Goal: Obtain resource: Obtain resource

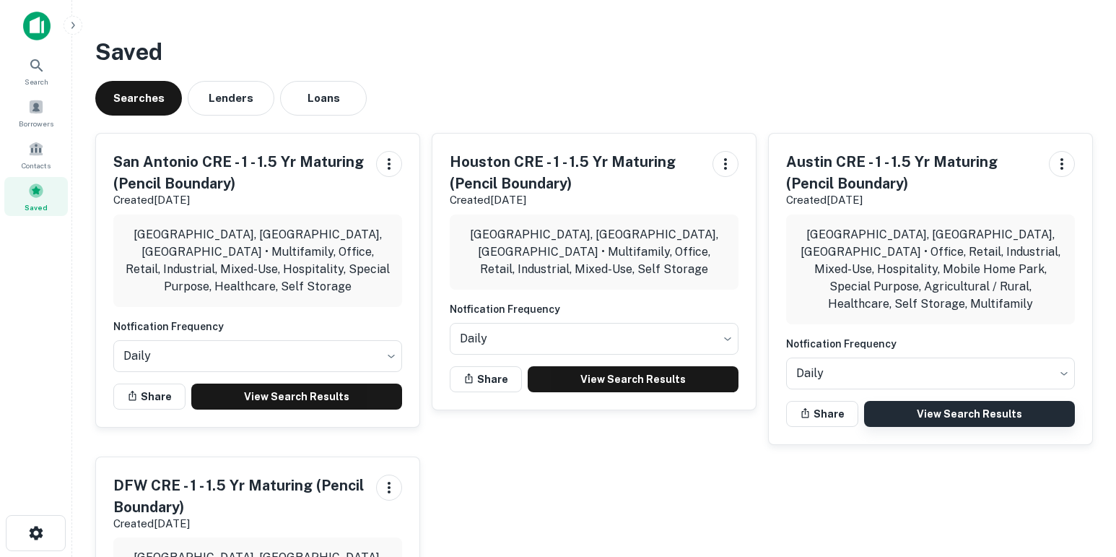
click at [898, 401] on link "View Search Results" at bounding box center [969, 414] width 211 height 26
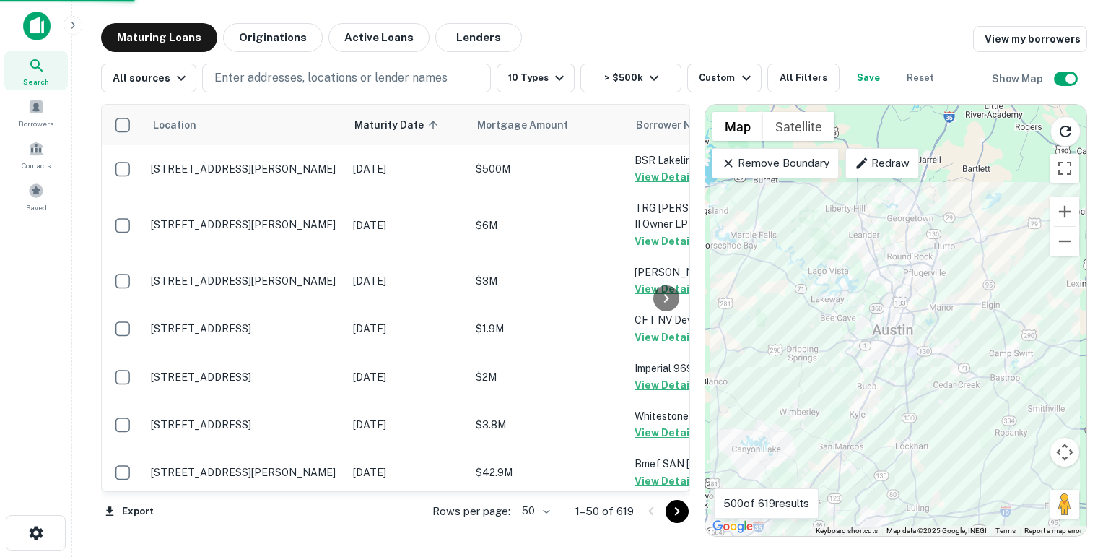
click at [544, 509] on body "Search Borrowers Contacts Saved Maturing Loans Originations Active Loans Lender…" at bounding box center [558, 278] width 1116 height 557
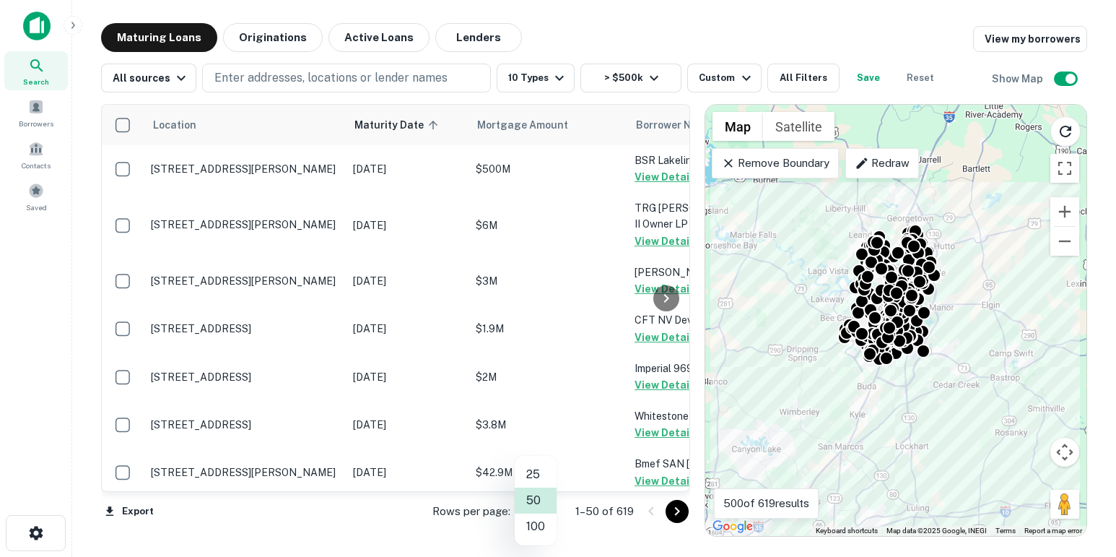
click at [538, 523] on li "100" at bounding box center [536, 526] width 42 height 26
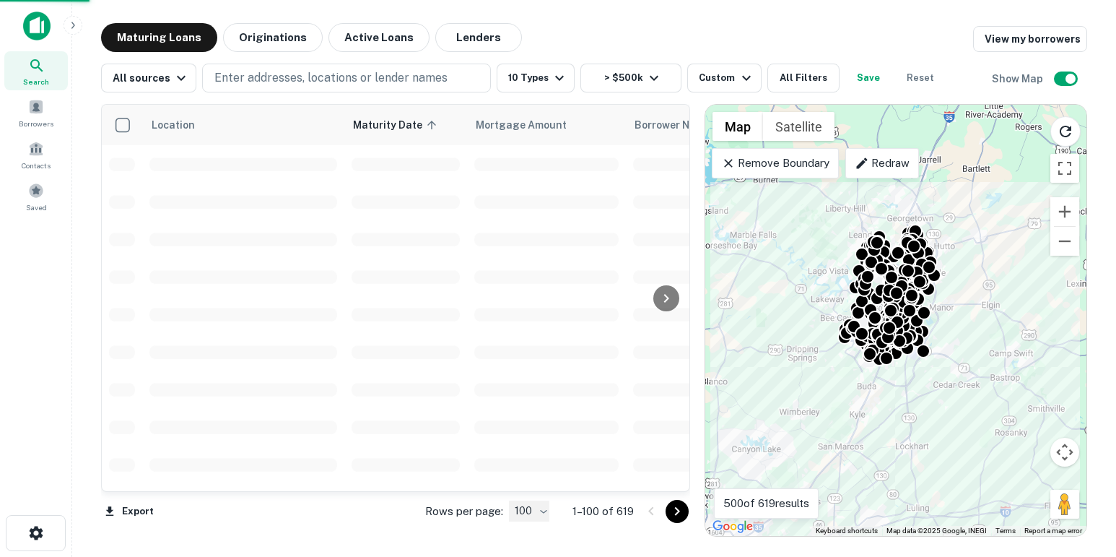
type input "***"
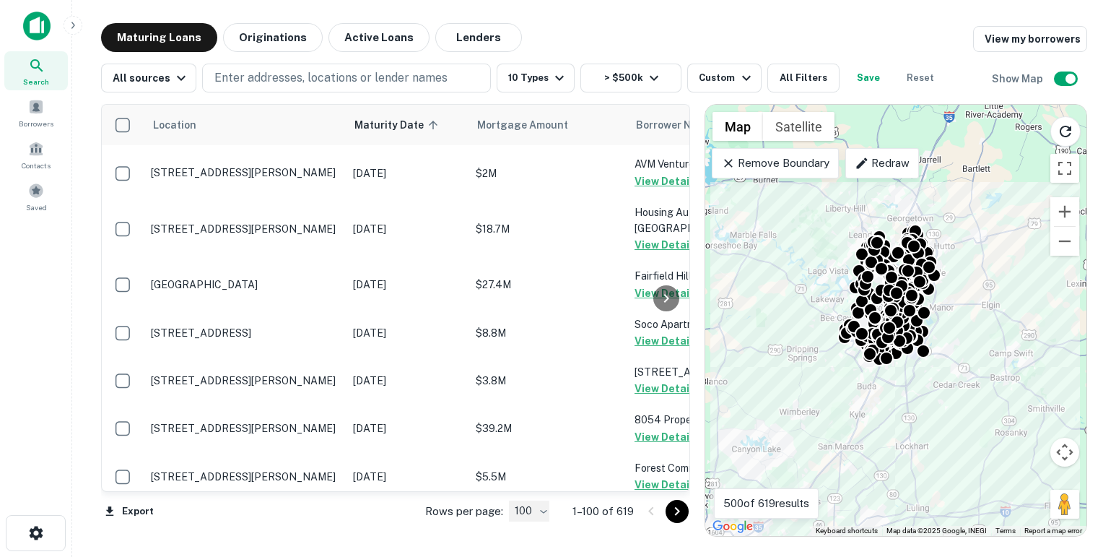
scroll to position [5105, 0]
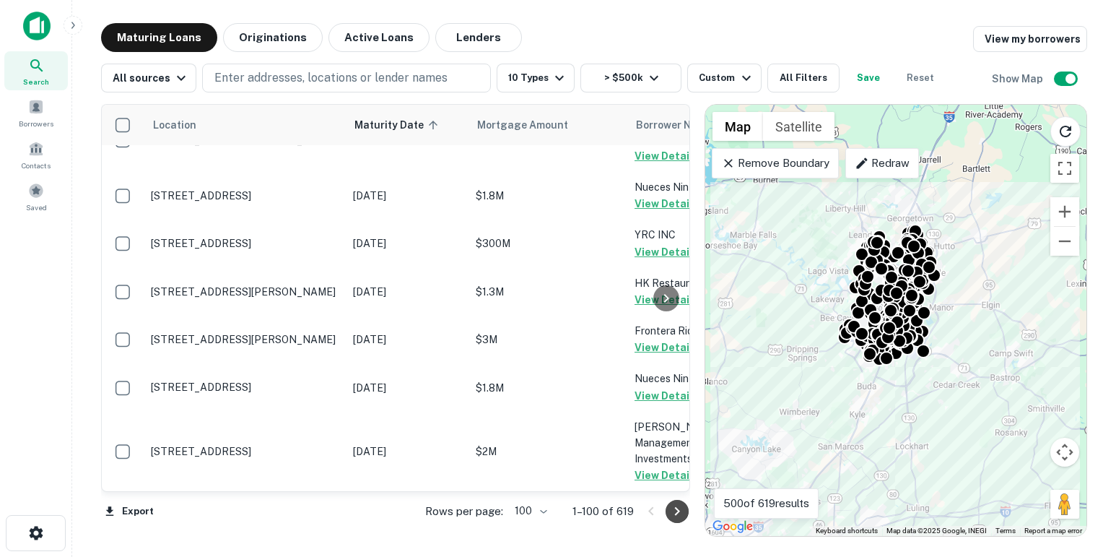
click at [679, 514] on icon "Go to next page" at bounding box center [677, 511] width 17 height 17
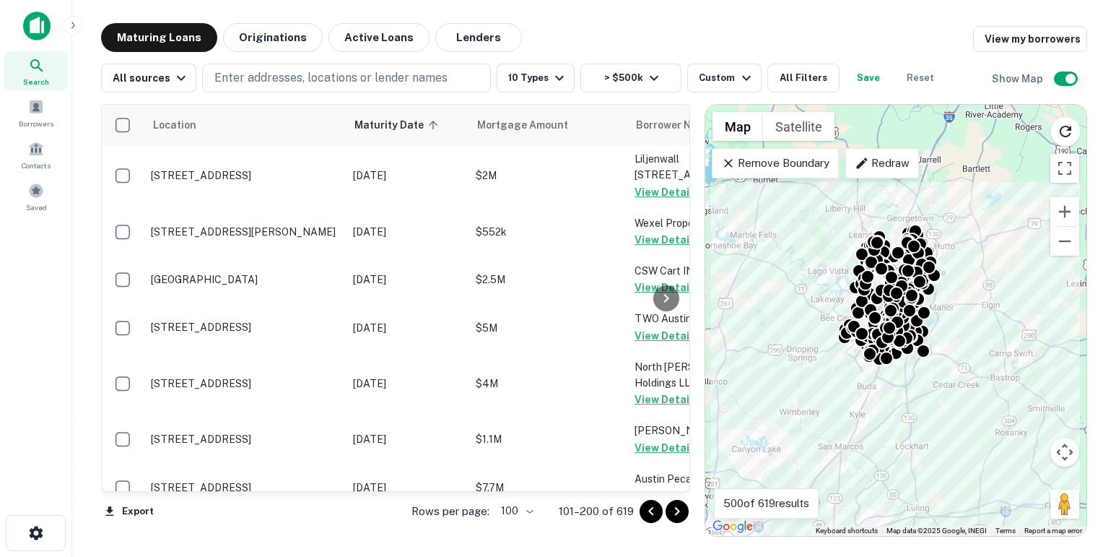
scroll to position [5183, 0]
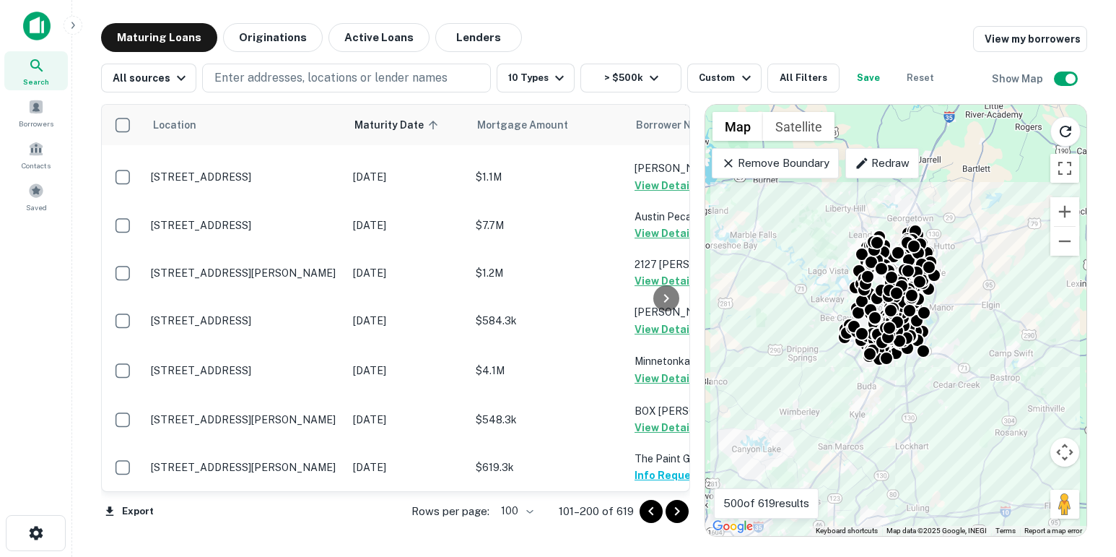
click at [677, 508] on icon "Go to next page" at bounding box center [676, 511] width 5 height 9
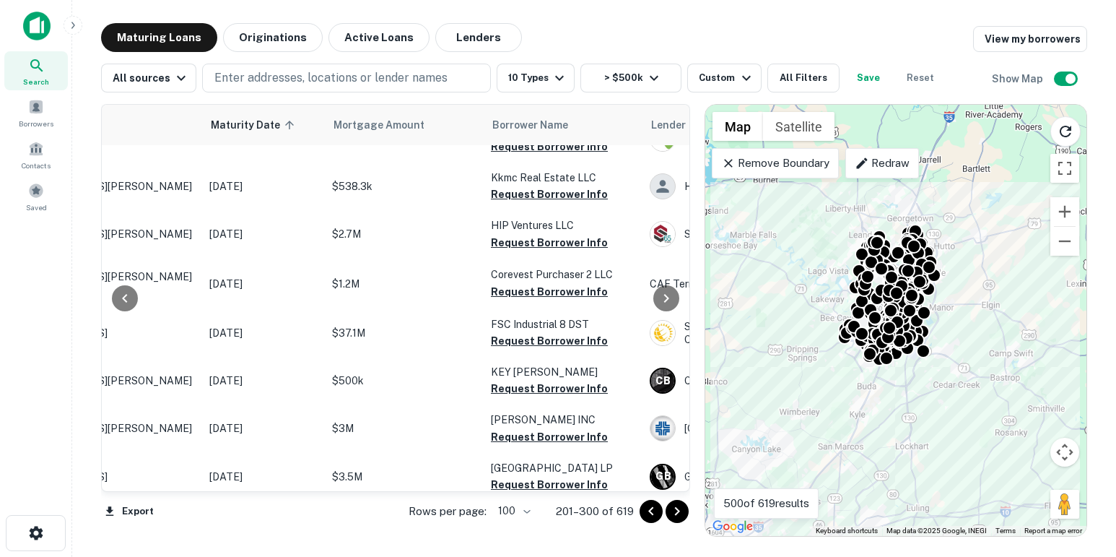
scroll to position [3591, 147]
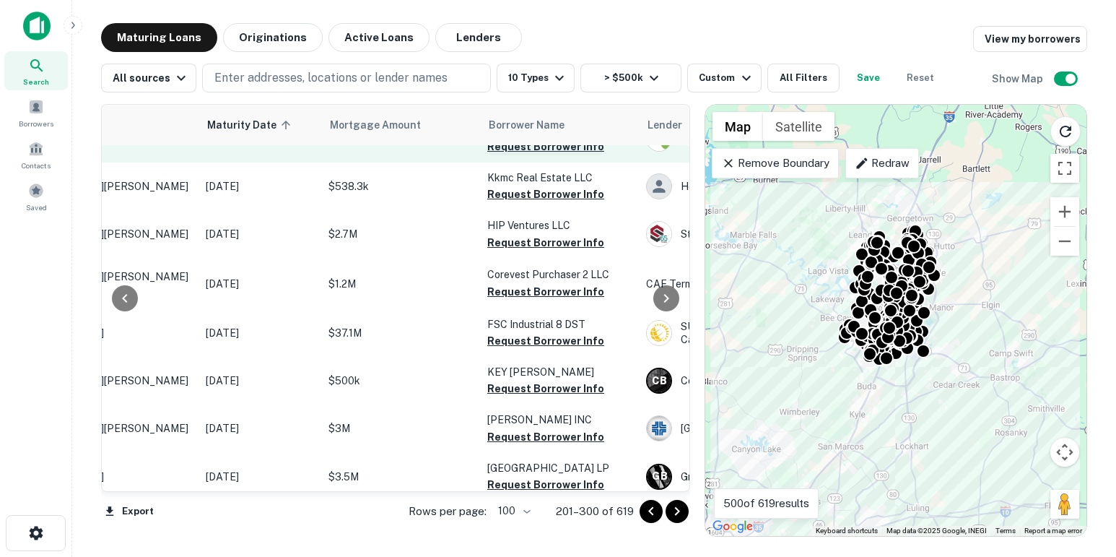
click at [512, 155] on button "Request Borrower Info" at bounding box center [545, 146] width 117 height 17
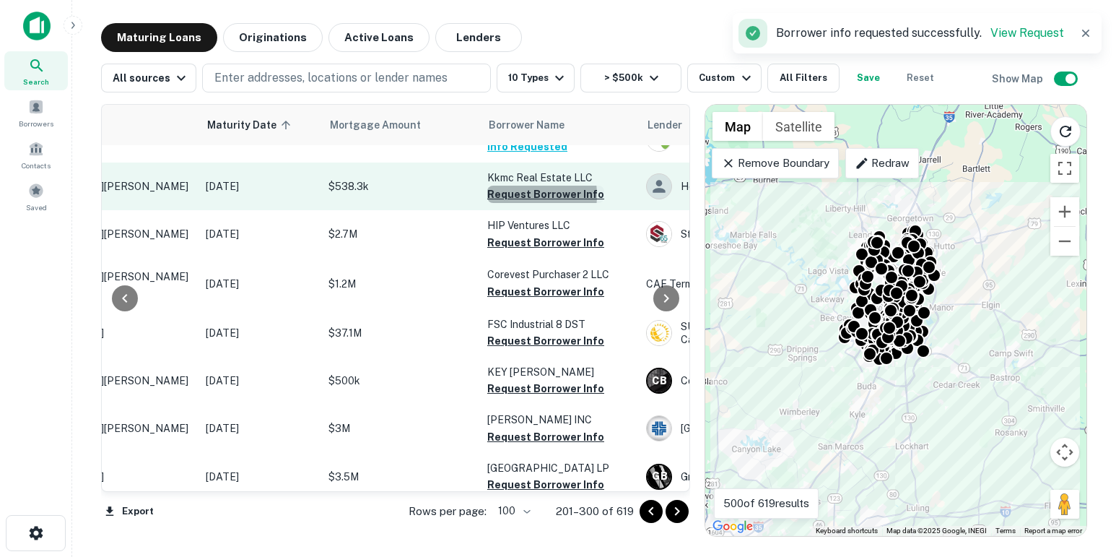
click at [516, 203] on button "Request Borrower Info" at bounding box center [545, 194] width 117 height 17
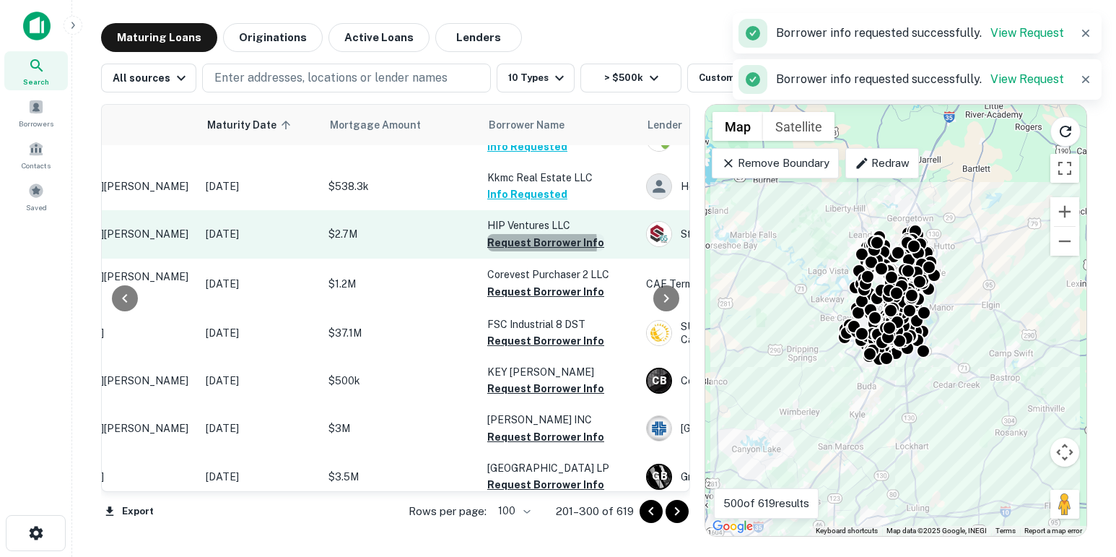
click at [521, 251] on button "Request Borrower Info" at bounding box center [545, 242] width 117 height 17
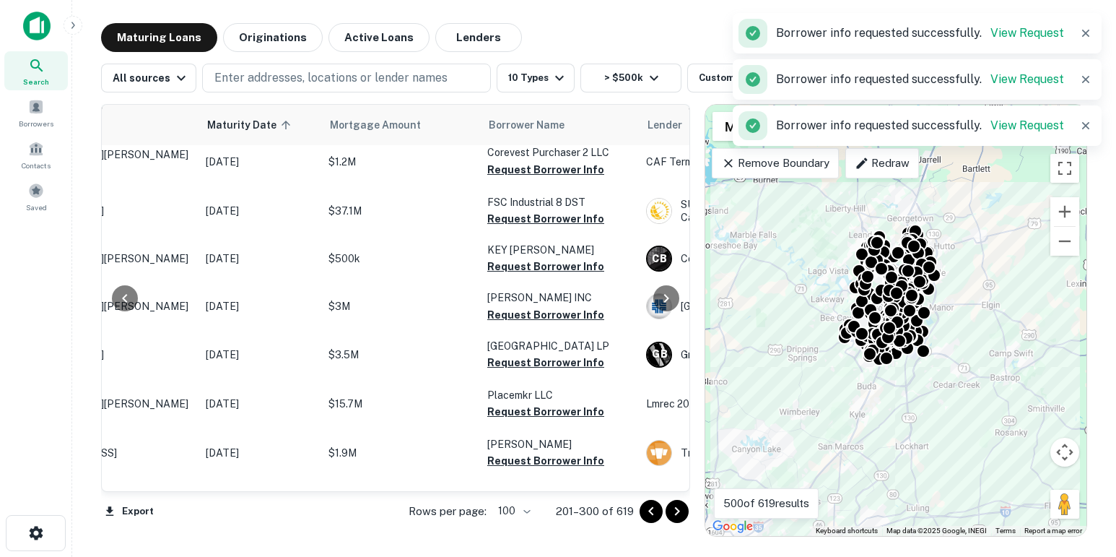
scroll to position [3715, 147]
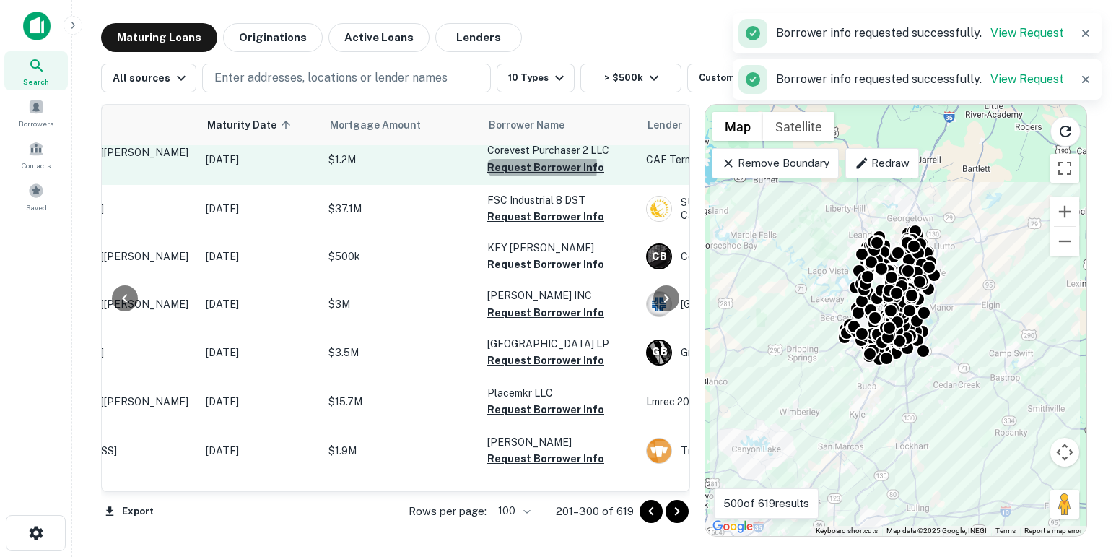
click at [520, 176] on button "Request Borrower Info" at bounding box center [545, 167] width 117 height 17
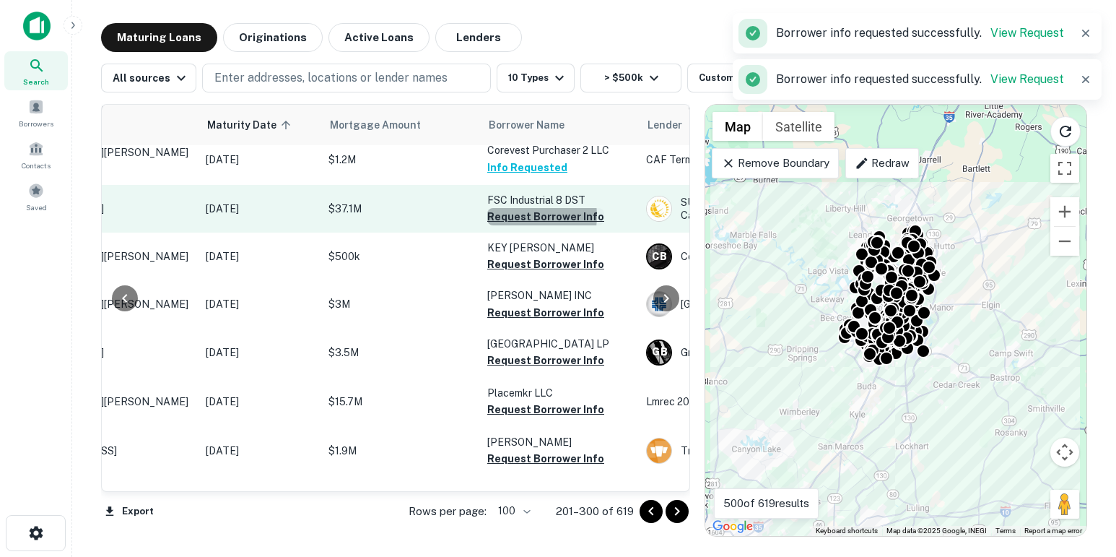
click at [523, 225] on button "Request Borrower Info" at bounding box center [545, 216] width 117 height 17
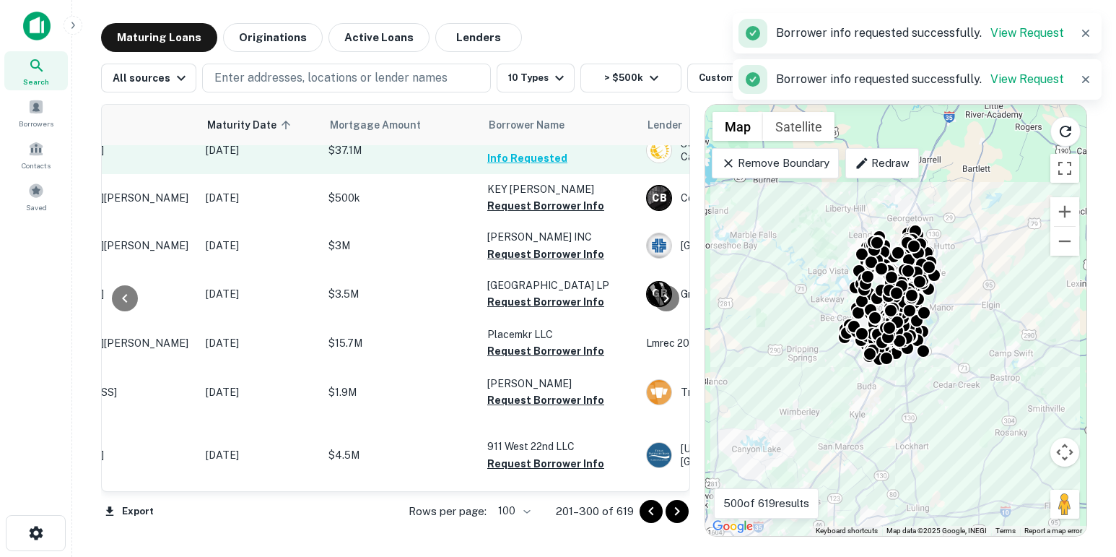
scroll to position [3809, 147]
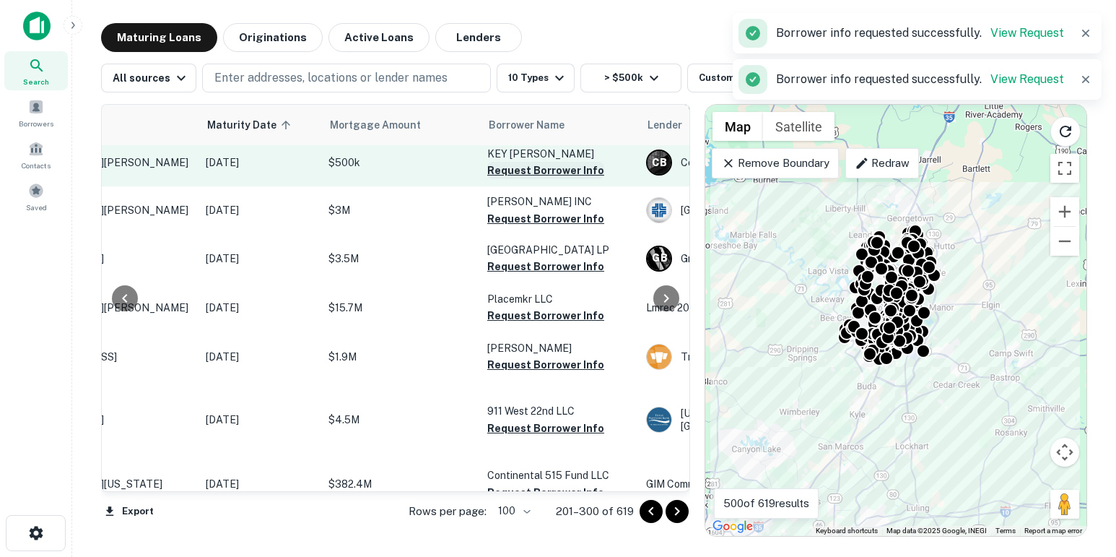
click at [517, 179] on button "Request Borrower Info" at bounding box center [545, 170] width 117 height 17
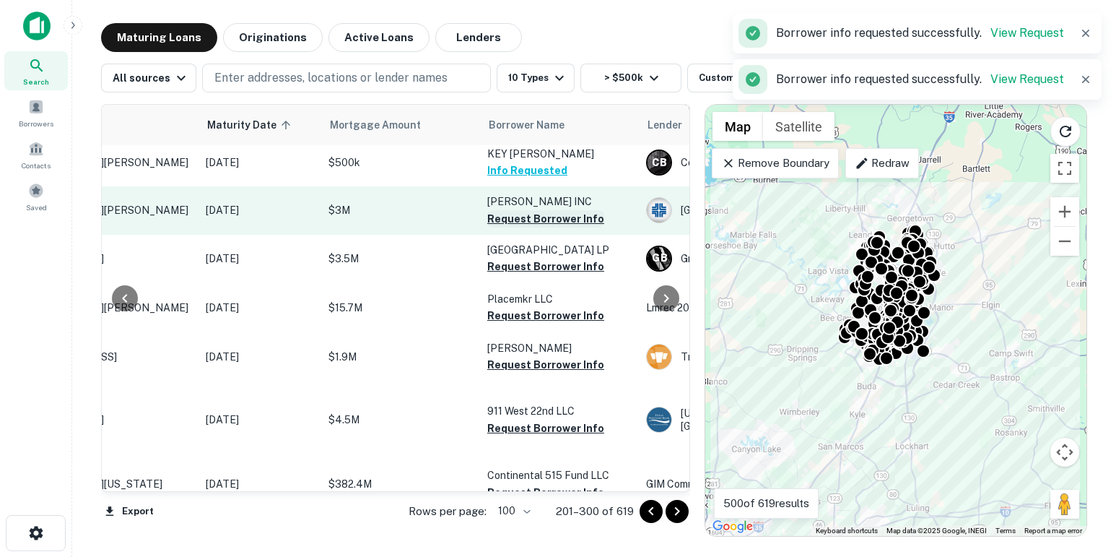
click at [520, 227] on button "Request Borrower Info" at bounding box center [545, 218] width 117 height 17
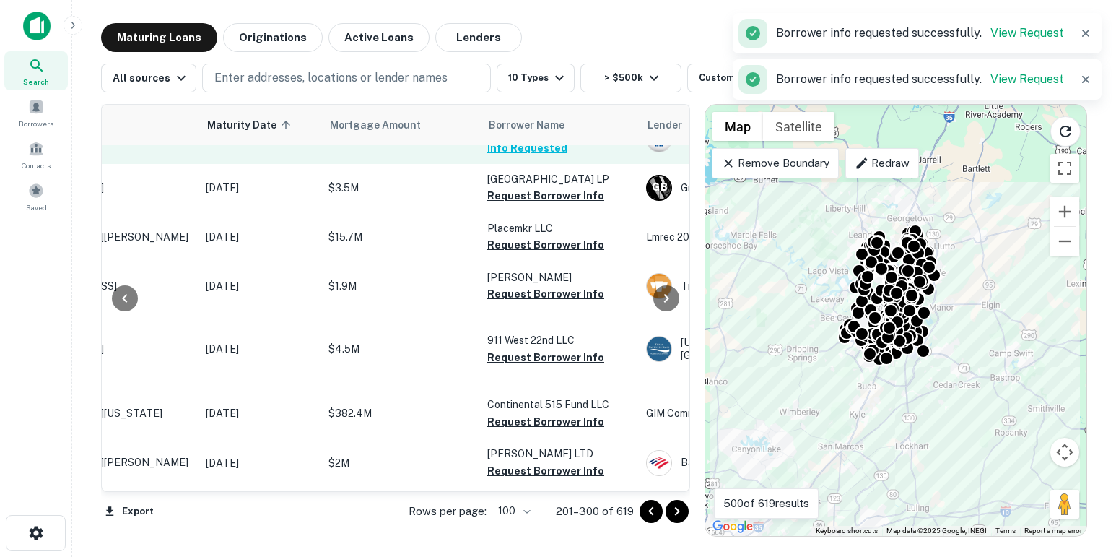
scroll to position [3913, 147]
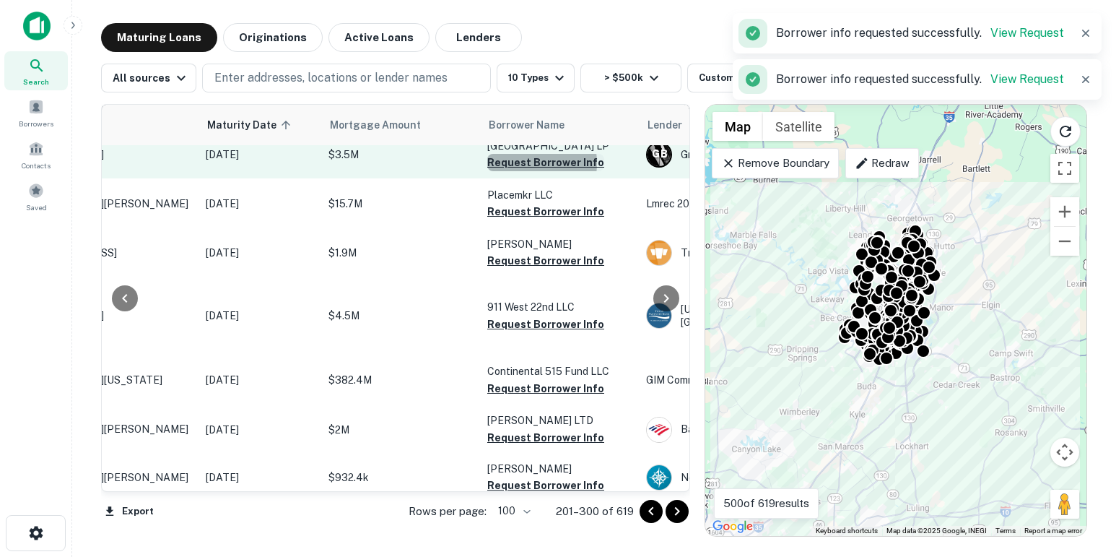
click at [520, 171] on button "Request Borrower Info" at bounding box center [545, 162] width 117 height 17
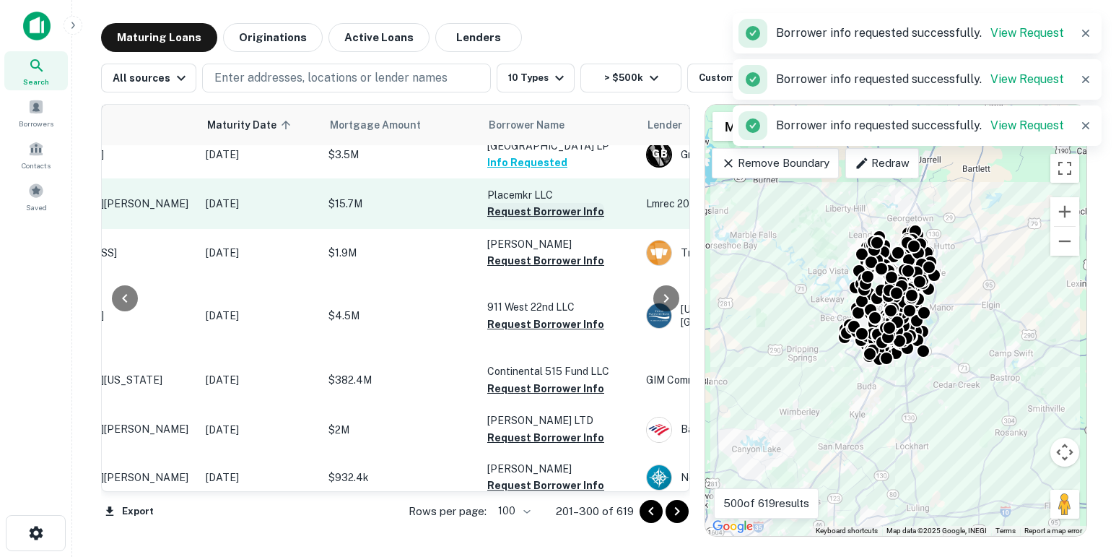
click at [529, 220] on button "Request Borrower Info" at bounding box center [545, 211] width 117 height 17
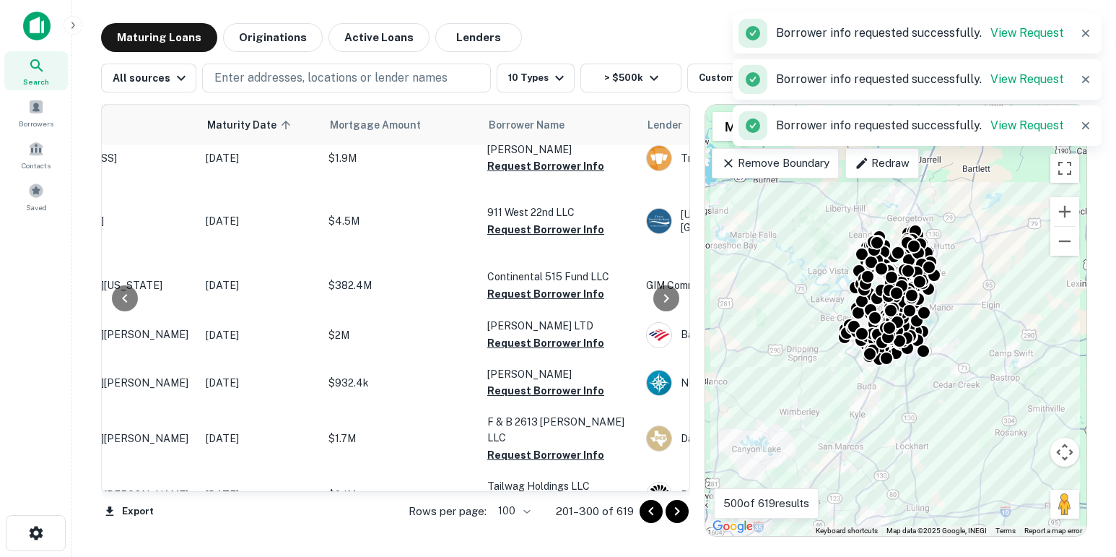
scroll to position [4011, 147]
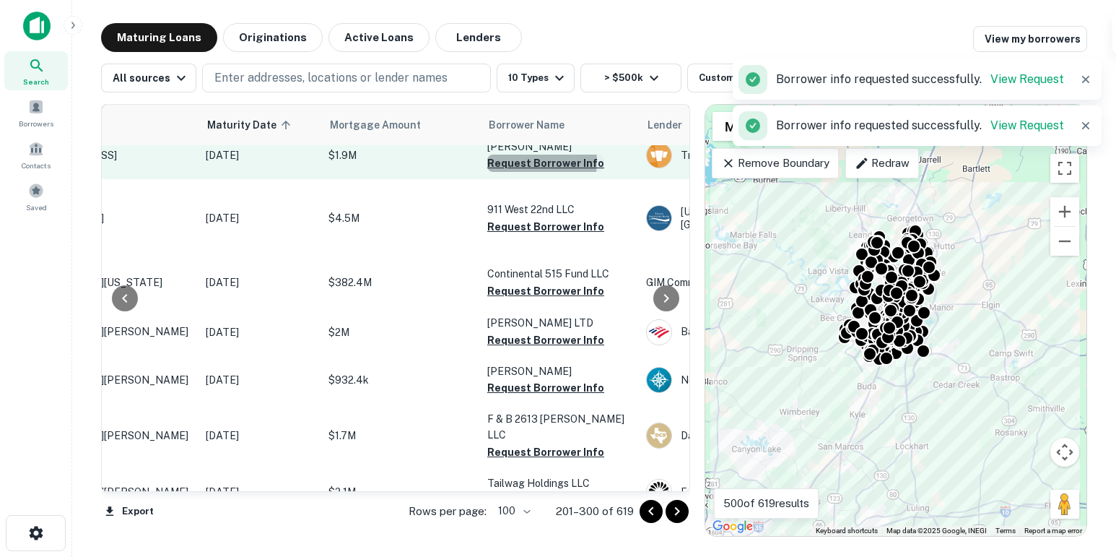
click at [528, 172] on button "Request Borrower Info" at bounding box center [545, 163] width 117 height 17
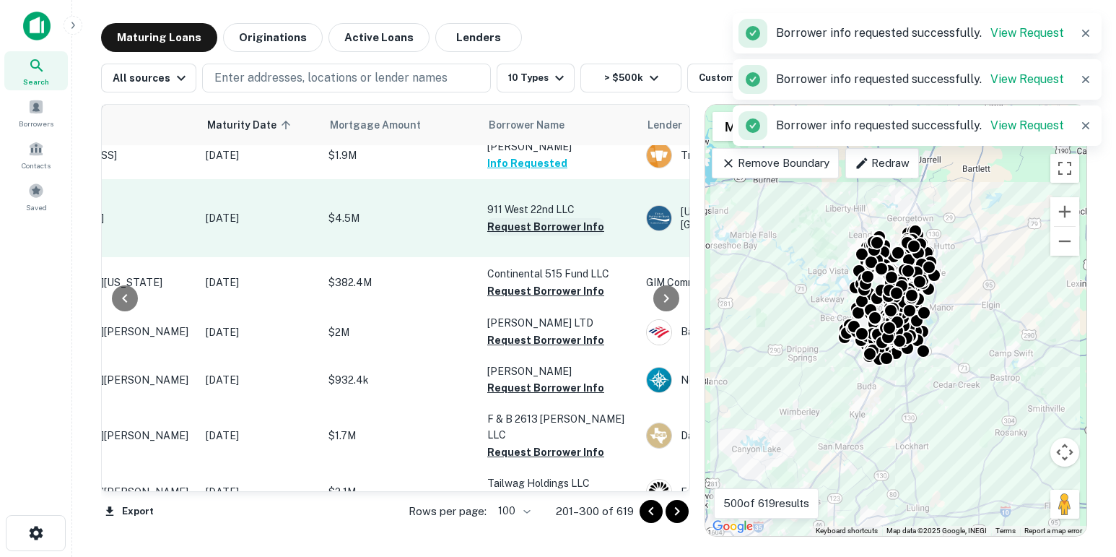
click at [534, 235] on button "Request Borrower Info" at bounding box center [545, 226] width 117 height 17
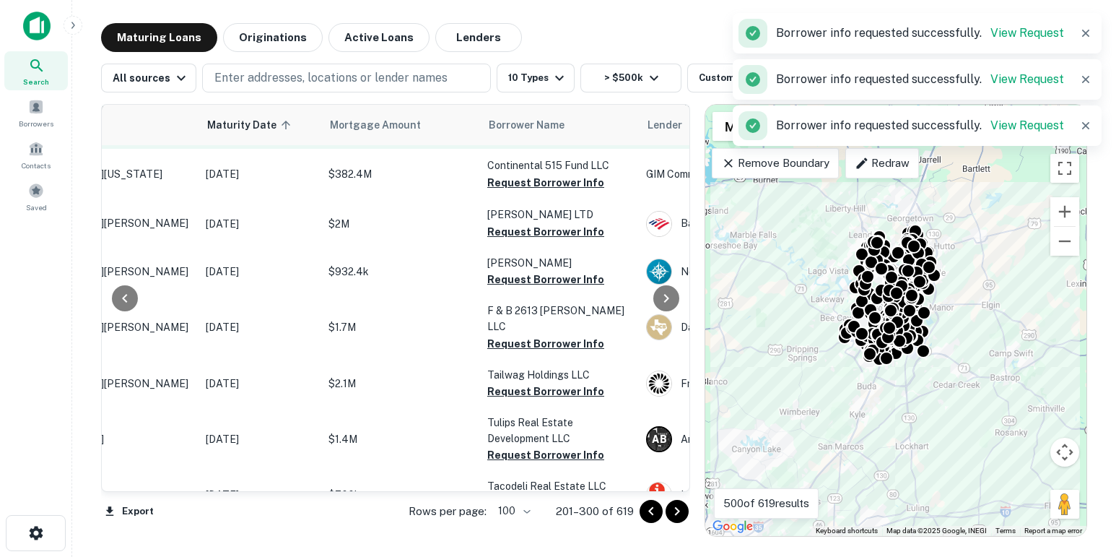
scroll to position [4120, 147]
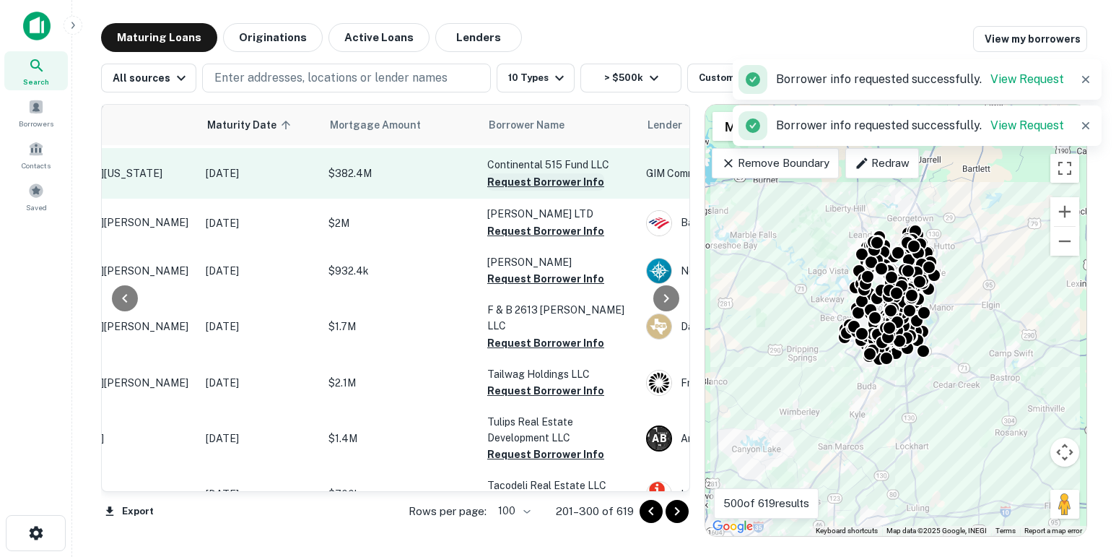
click at [529, 191] on button "Request Borrower Info" at bounding box center [545, 181] width 117 height 17
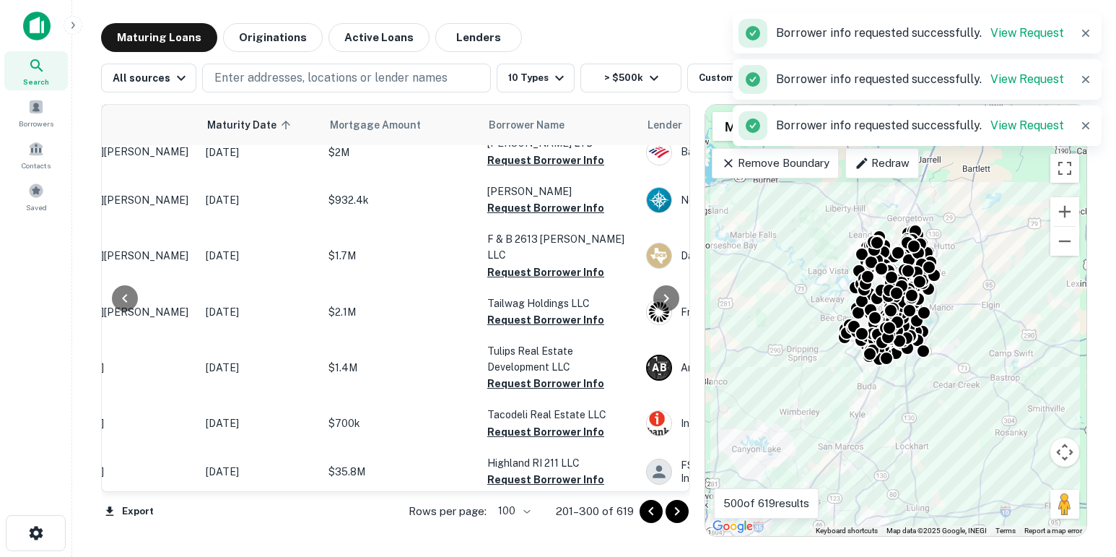
scroll to position [4192, 147]
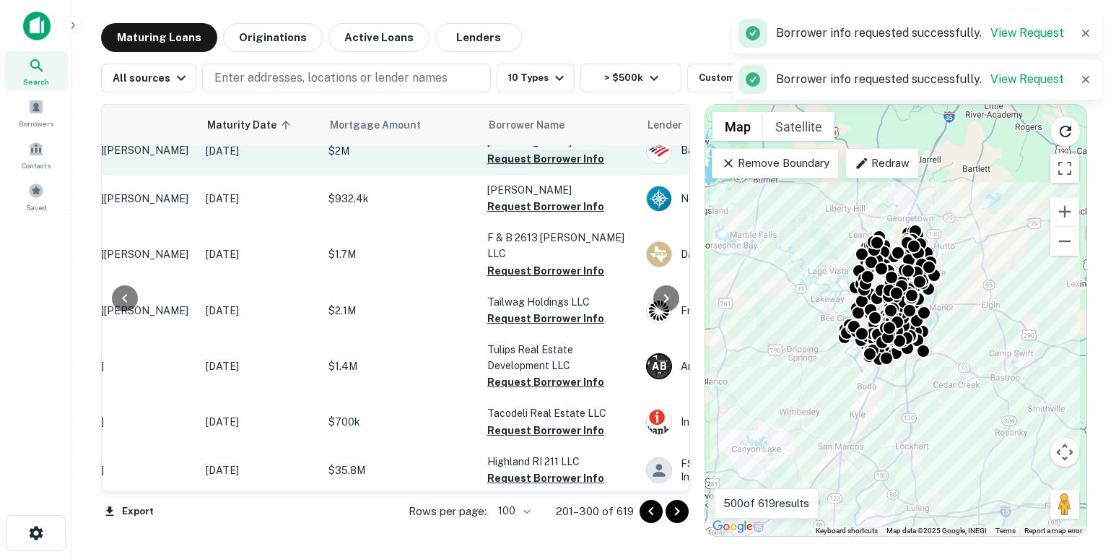
click at [527, 168] on button "Request Borrower Info" at bounding box center [545, 158] width 117 height 17
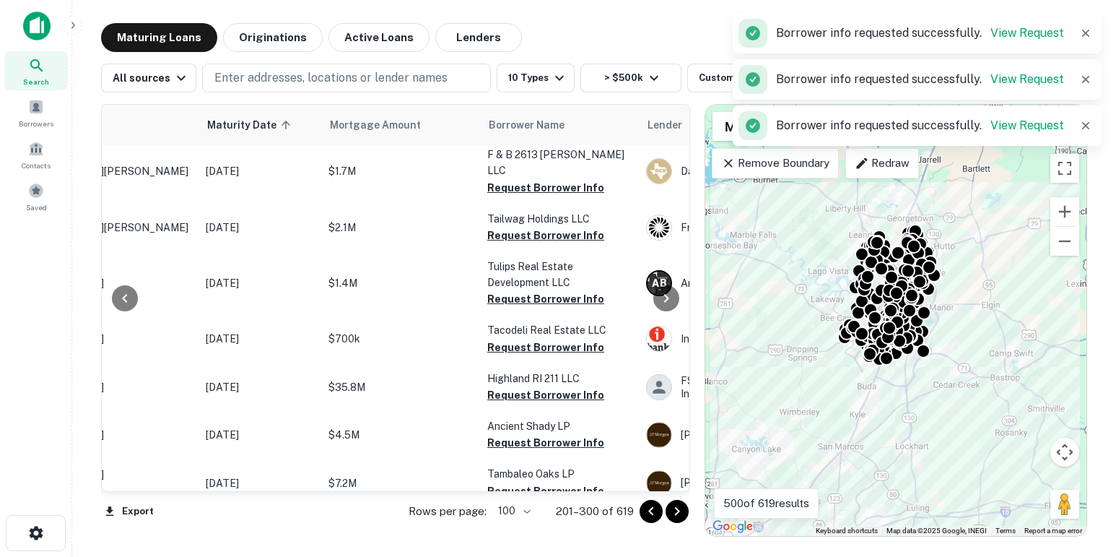
scroll to position [4277, 147]
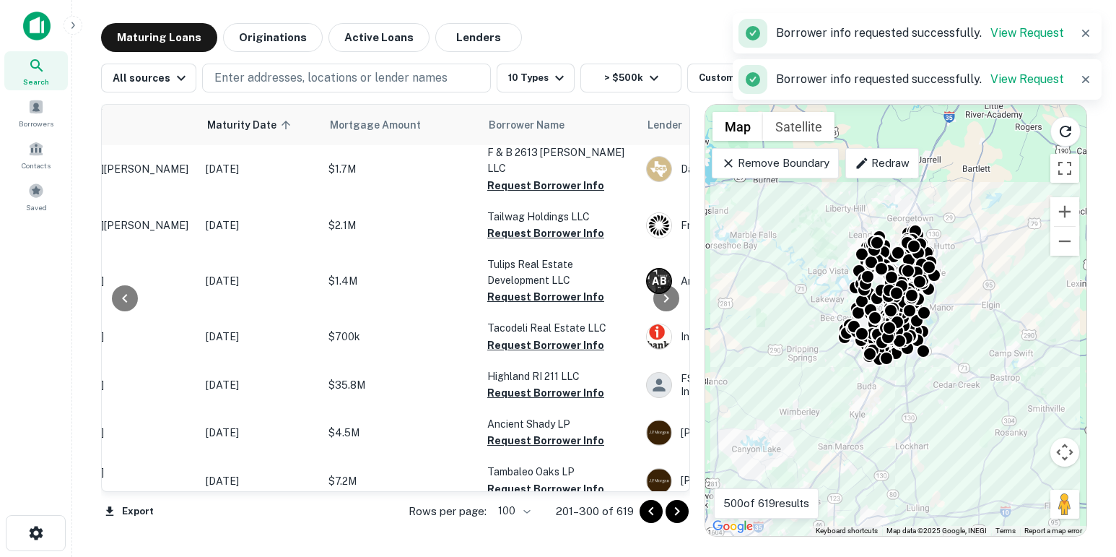
click at [519, 130] on button "Request Borrower Info" at bounding box center [545, 121] width 117 height 17
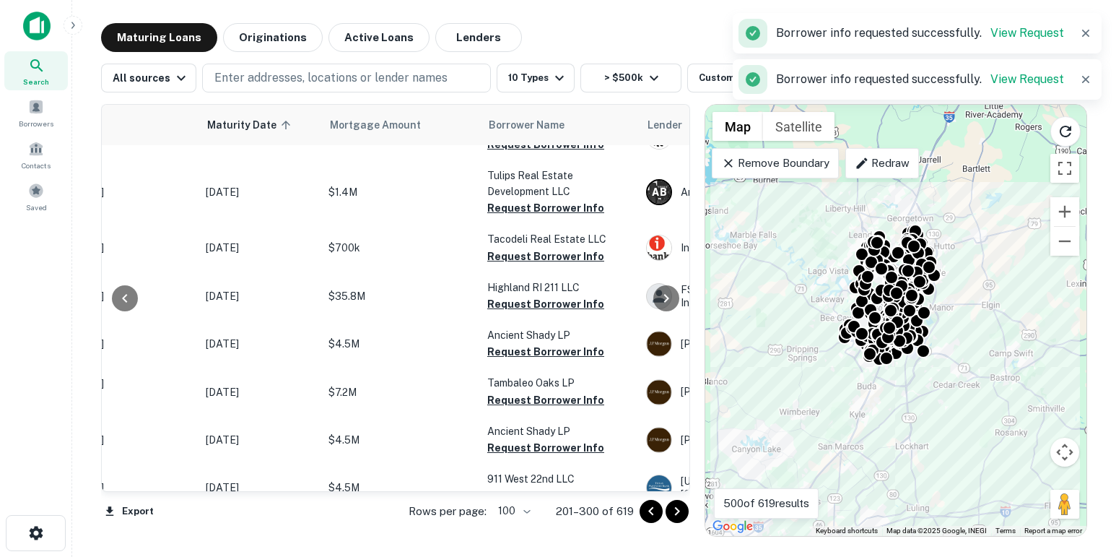
scroll to position [4365, 147]
click at [514, 106] on button "Request Borrower Info" at bounding box center [545, 97] width 117 height 17
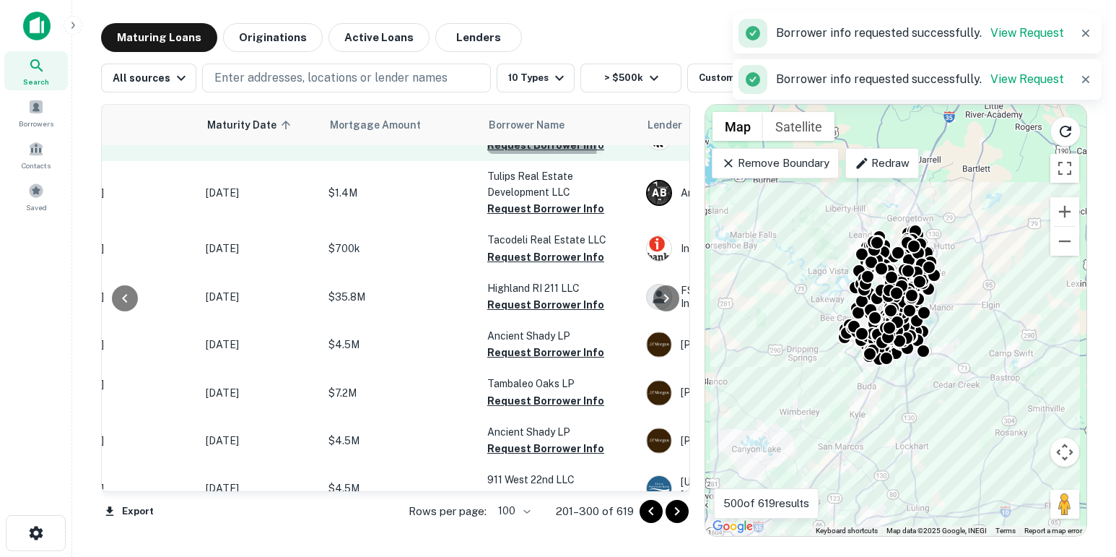
click at [516, 154] on button "Request Borrower Info" at bounding box center [545, 144] width 117 height 17
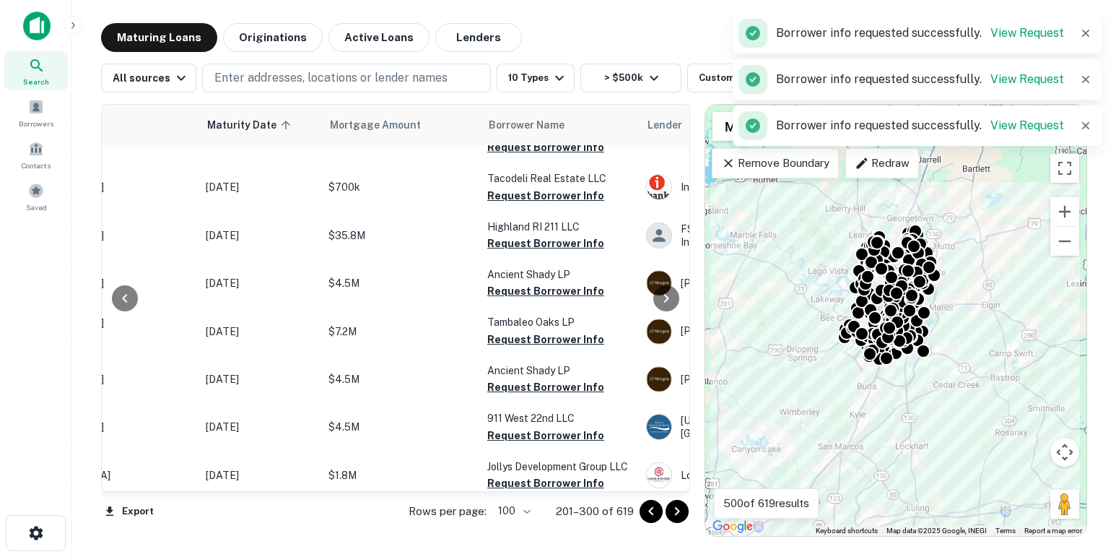
scroll to position [4458, 147]
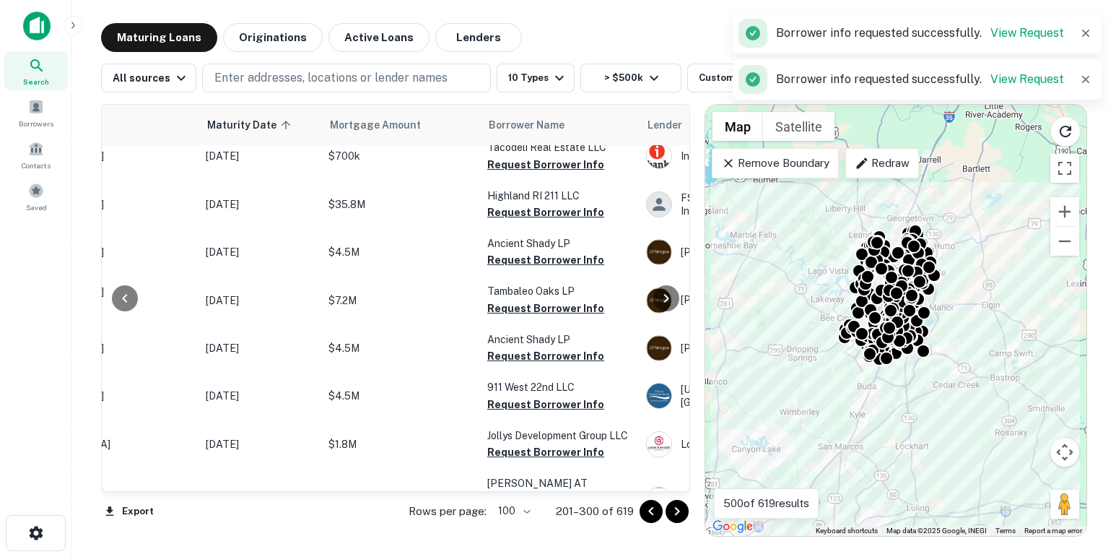
click at [516, 125] on button "Request Borrower Info" at bounding box center [545, 116] width 117 height 17
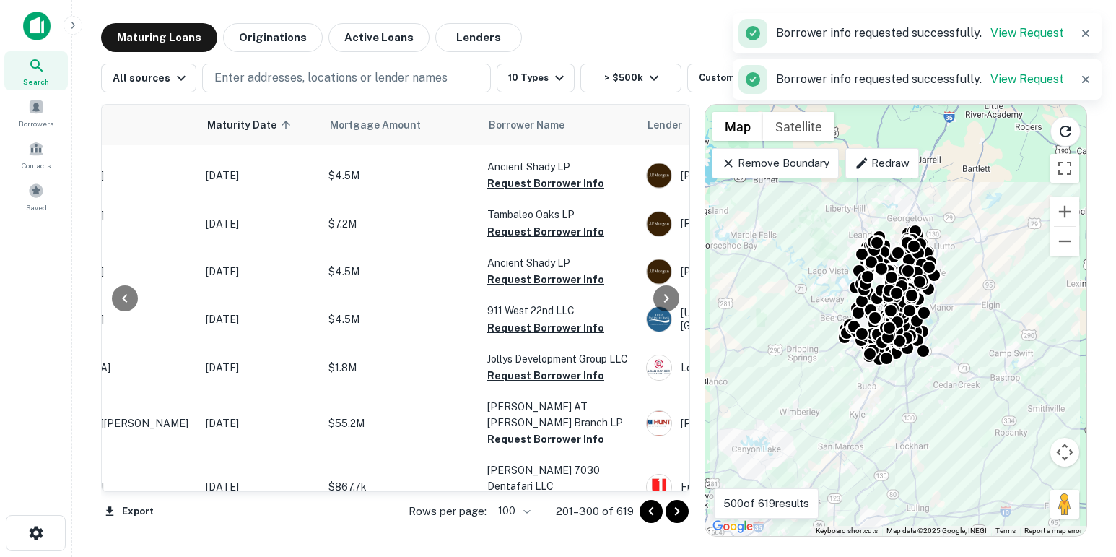
scroll to position [4536, 147]
click at [516, 95] on button "Request Borrower Info" at bounding box center [545, 86] width 117 height 17
click at [514, 143] on button "Request Borrower Info" at bounding box center [545, 134] width 117 height 17
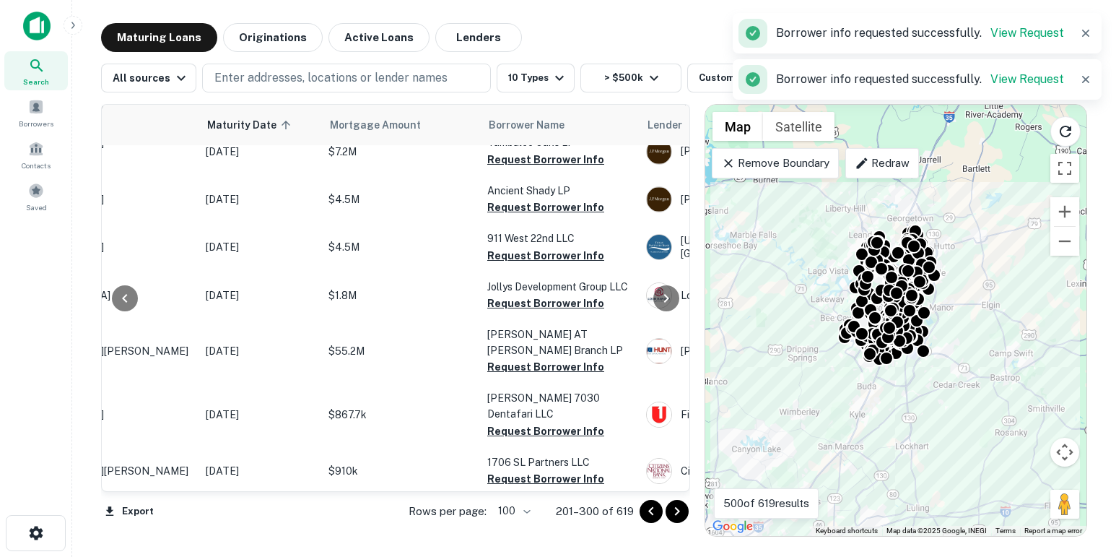
scroll to position [4609, 147]
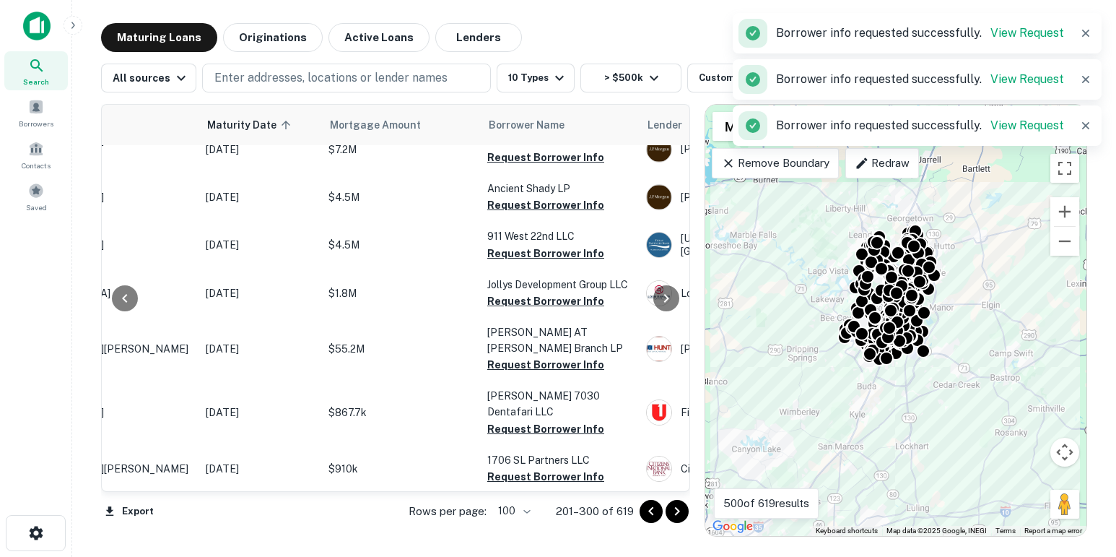
click at [514, 118] on button "Request Borrower Info" at bounding box center [545, 108] width 117 height 17
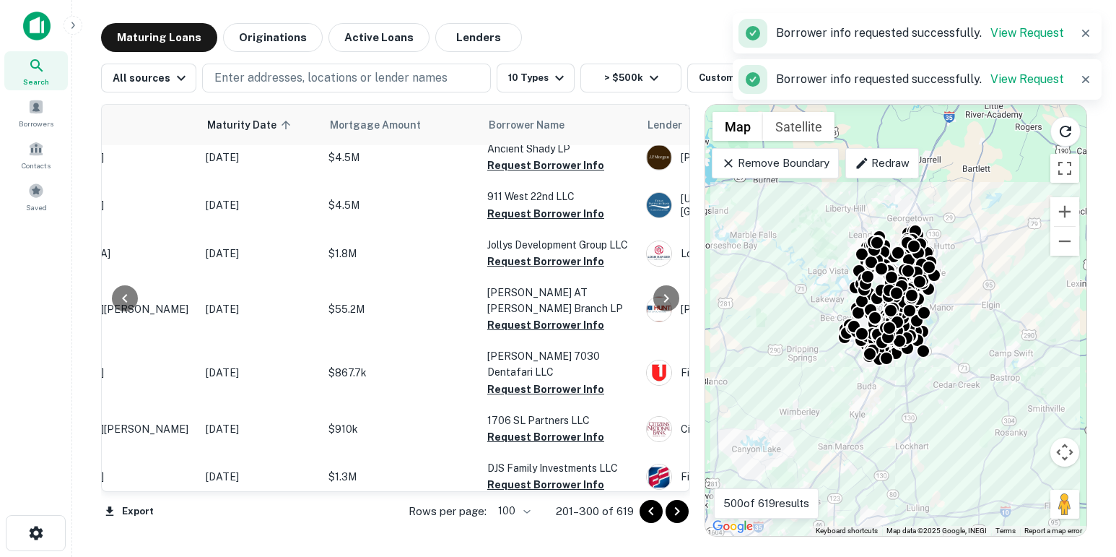
scroll to position [4663, 147]
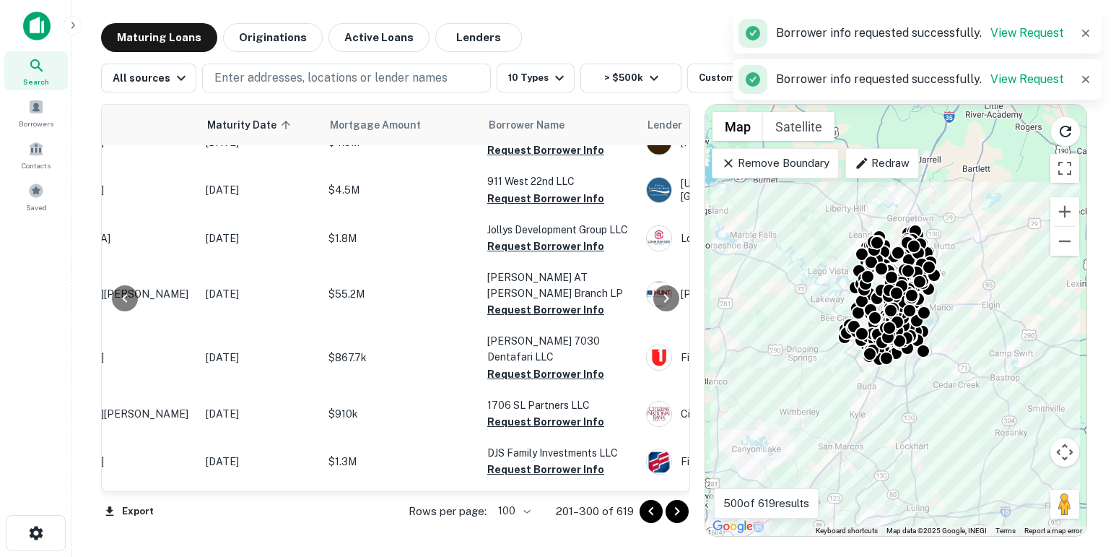
click at [514, 111] on button "Request Borrower Info" at bounding box center [545, 102] width 117 height 17
